Goal: Task Accomplishment & Management: Use online tool/utility

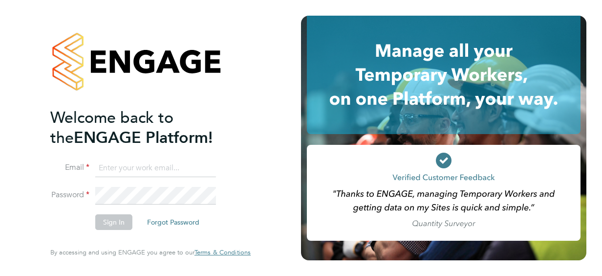
type input "Grace.Harris@justice.gov.uk"
click at [115, 223] on button "Sign In" at bounding box center [113, 222] width 37 height 16
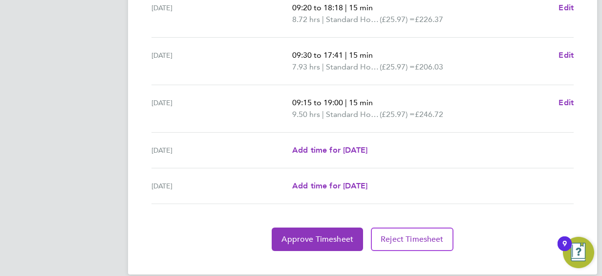
scroll to position [425, 0]
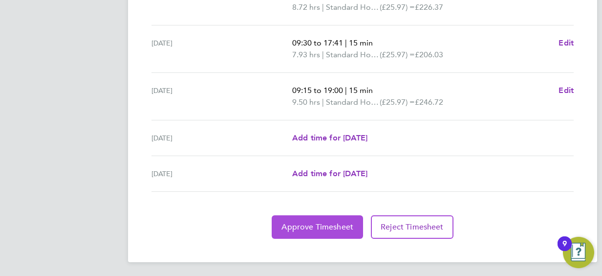
click at [321, 227] on span "Approve Timesheet" at bounding box center [318, 227] width 72 height 10
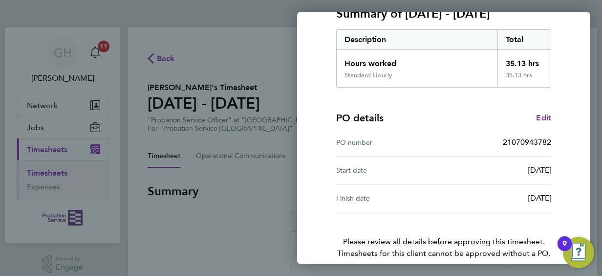
scroll to position [192, 0]
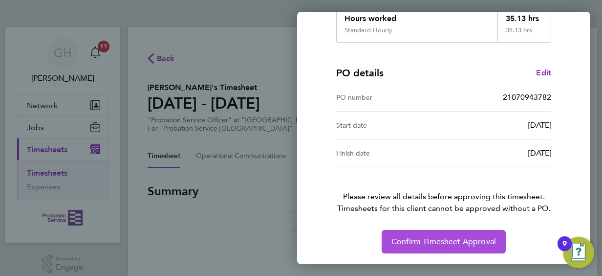
click at [443, 244] on span "Confirm Timesheet Approval" at bounding box center [444, 242] width 105 height 10
